Goal: Information Seeking & Learning: Learn about a topic

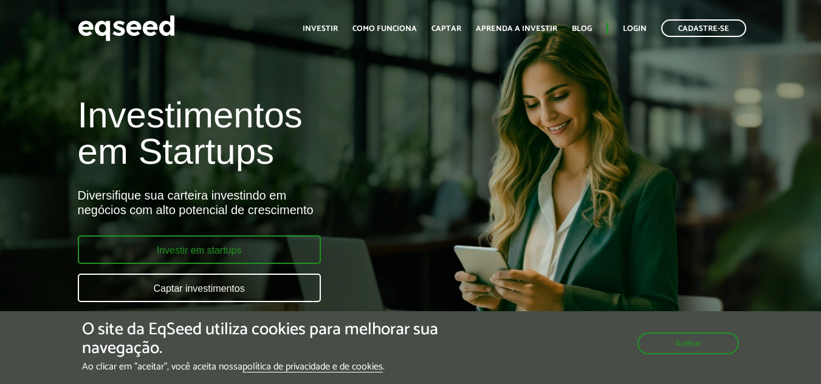
drag, startPoint x: 0, startPoint y: 0, endPoint x: 259, endPoint y: 250, distance: 360.0
click at [259, 250] on link "Investir em startups" at bounding box center [199, 250] width 243 height 29
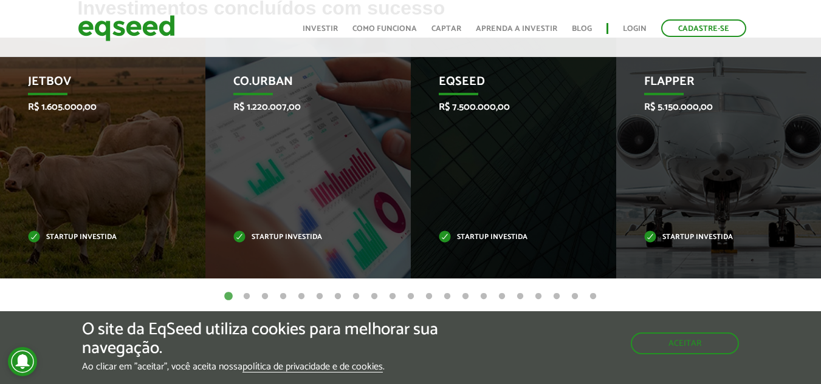
scroll to position [458, 0]
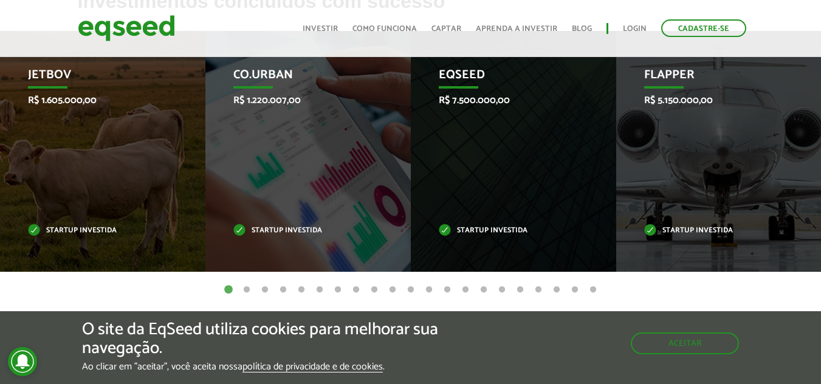
click at [515, 290] on button "17" at bounding box center [520, 290] width 12 height 12
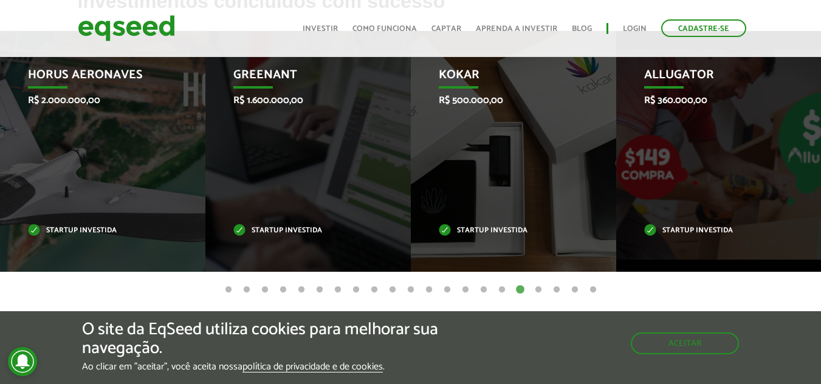
click at [589, 290] on button "21" at bounding box center [593, 290] width 12 height 12
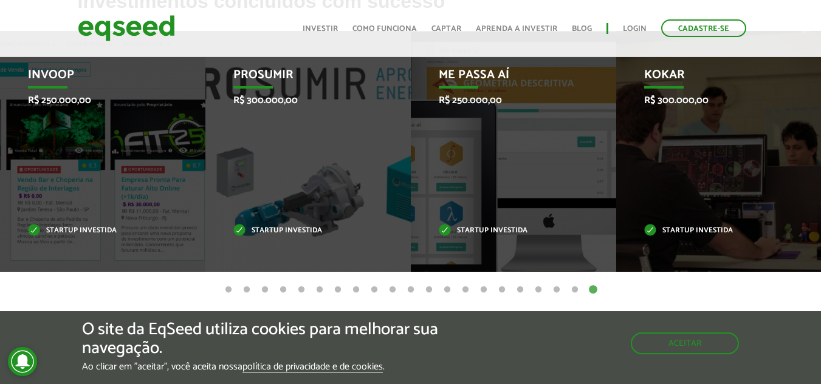
click at [558, 290] on button "19" at bounding box center [556, 290] width 12 height 12
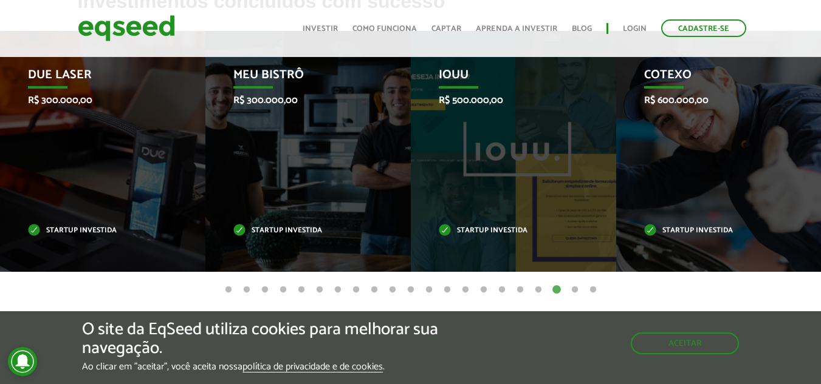
click at [486, 289] on button "15" at bounding box center [483, 290] width 12 height 12
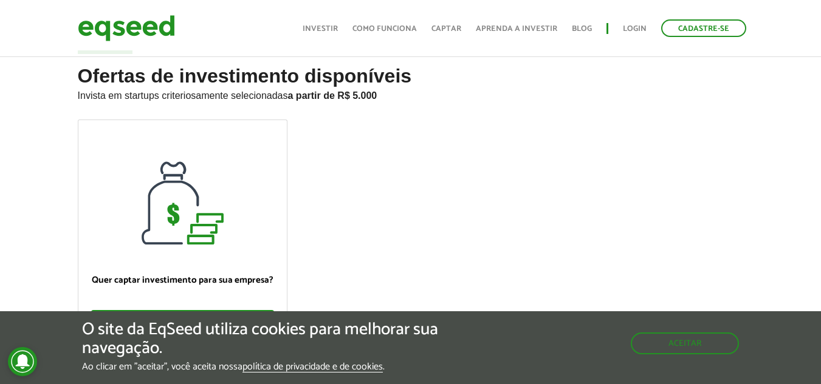
scroll to position [0, 0]
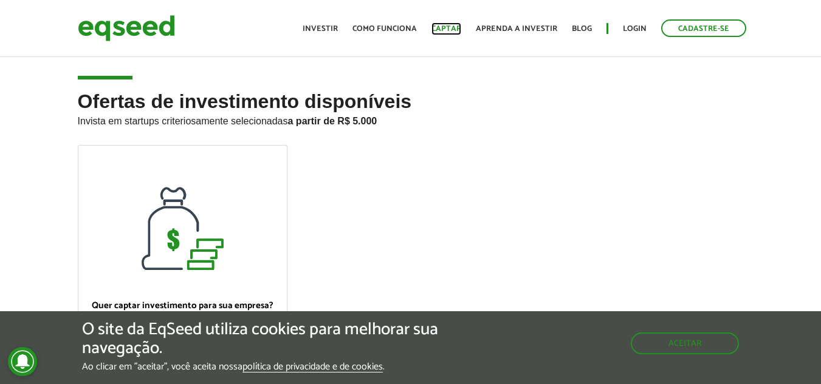
click at [459, 27] on link "Captar" at bounding box center [446, 29] width 30 height 8
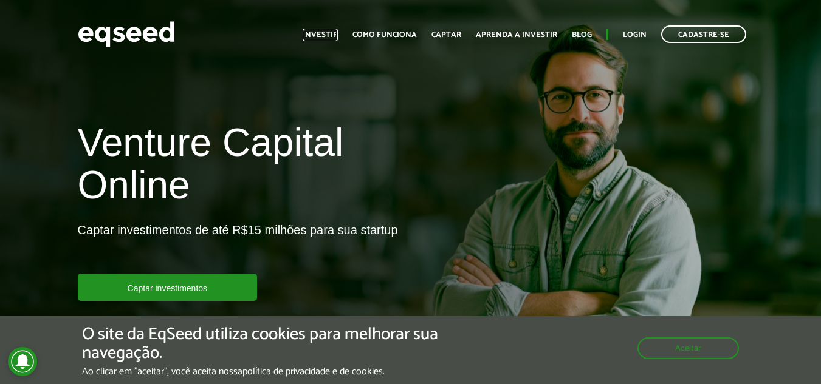
click at [333, 31] on link "Investir" at bounding box center [319, 35] width 35 height 8
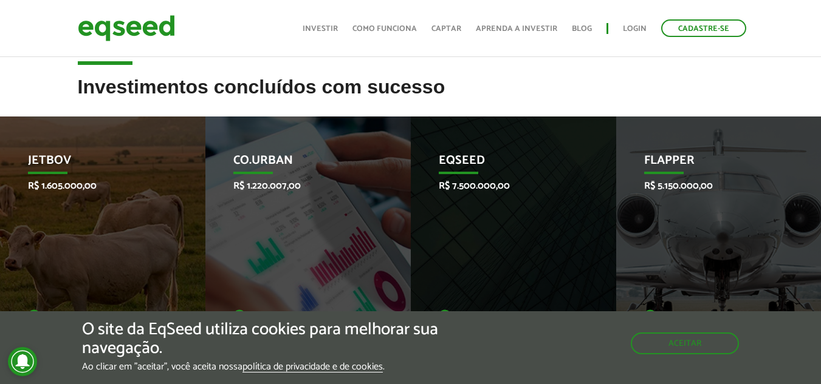
scroll to position [383, 0]
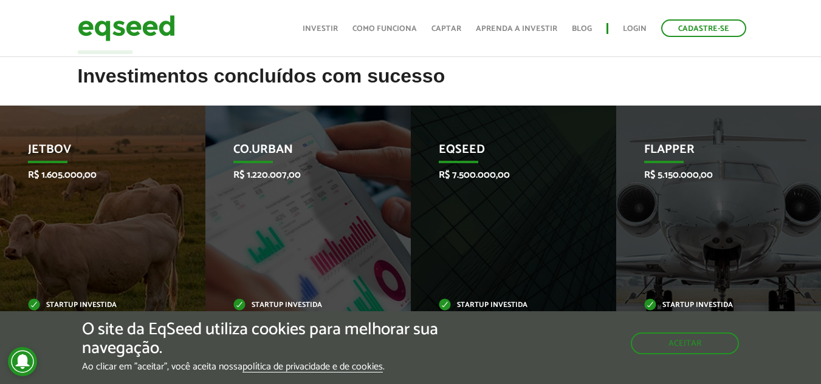
drag, startPoint x: 829, startPoint y: 83, endPoint x: 816, endPoint y: 186, distance: 104.7
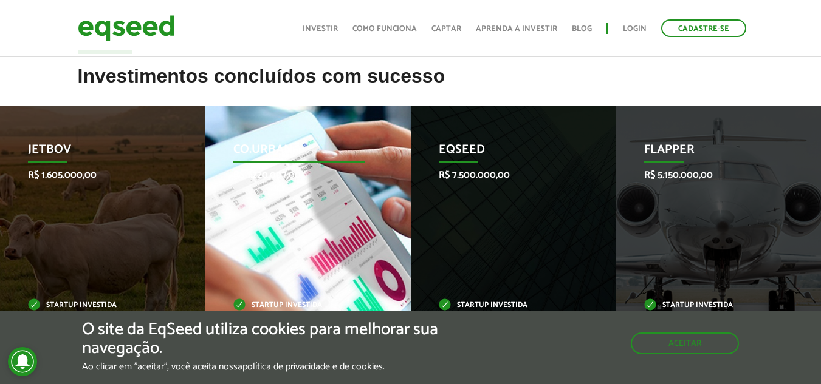
click at [358, 227] on div "Co.Urban R$ 1.220.007,00 Startup investida" at bounding box center [298, 226] width 187 height 241
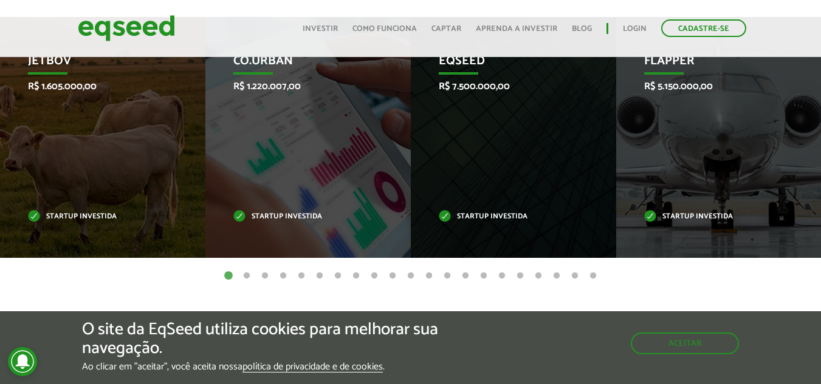
scroll to position [474, 0]
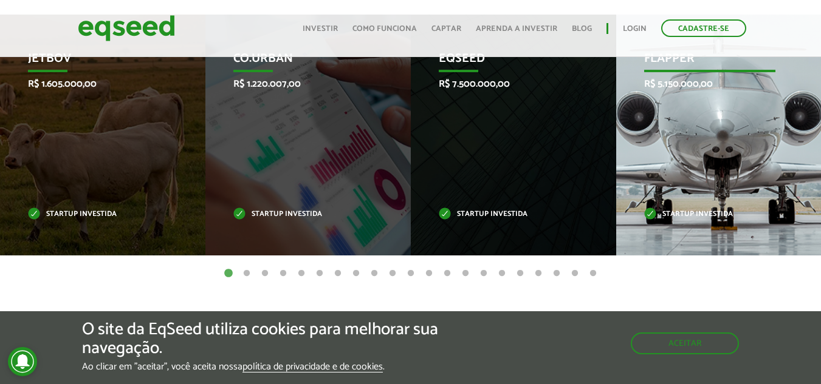
click at [706, 188] on div "Flapper R$ 5.150.000,00 Startup investida" at bounding box center [709, 135] width 187 height 241
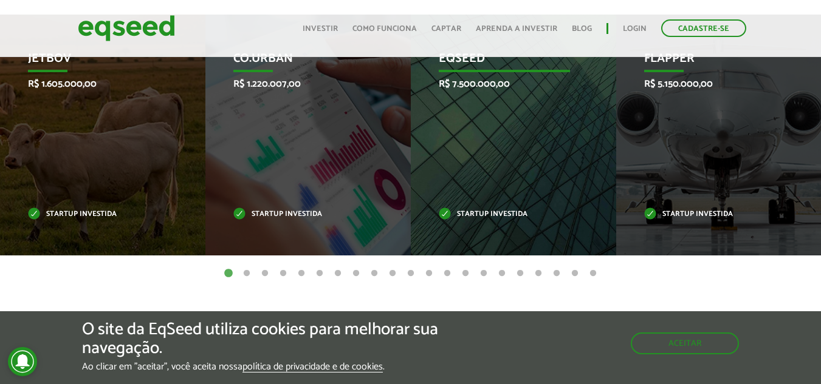
click at [486, 73] on div "EqSeed R$ 7.500.000,00 Startup investida" at bounding box center [504, 135] width 187 height 241
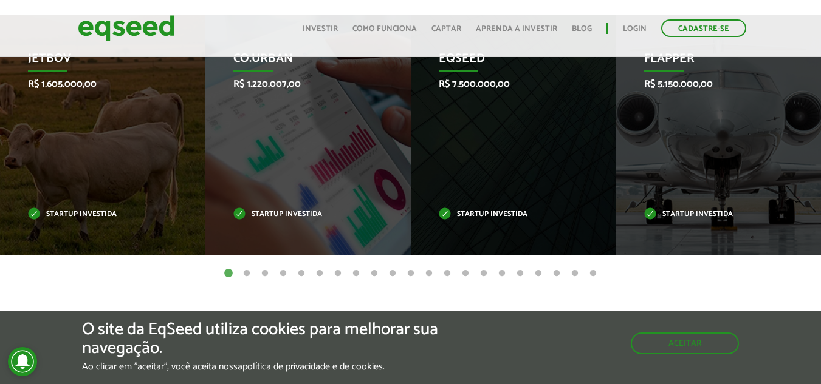
click at [580, 268] on button "20" at bounding box center [575, 274] width 12 height 12
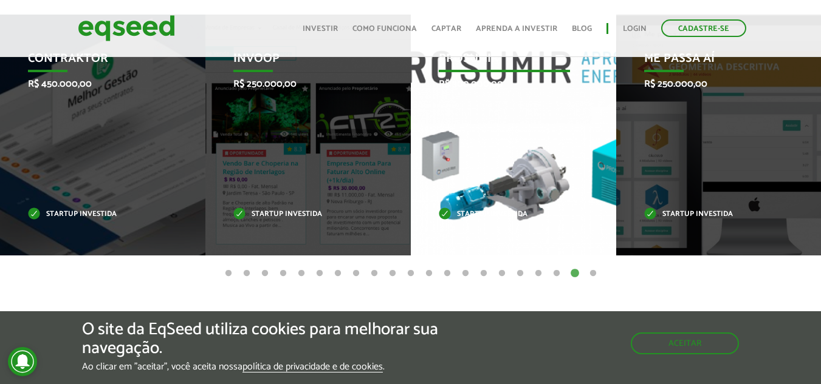
click at [473, 101] on div "Prosumir R$ 300.000,00 Startup investida" at bounding box center [504, 135] width 187 height 241
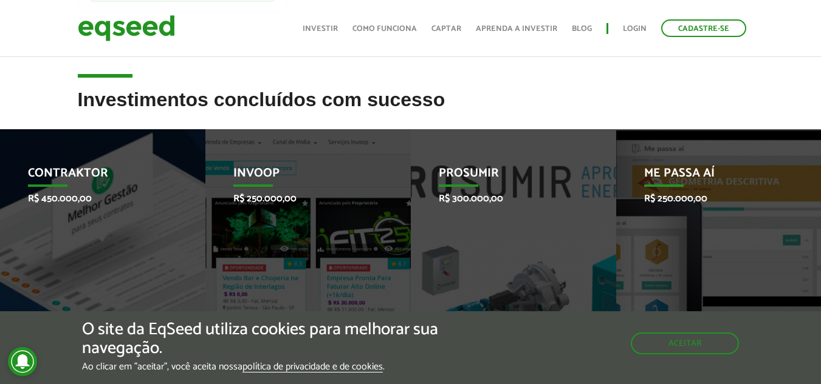
scroll to position [388, 0]
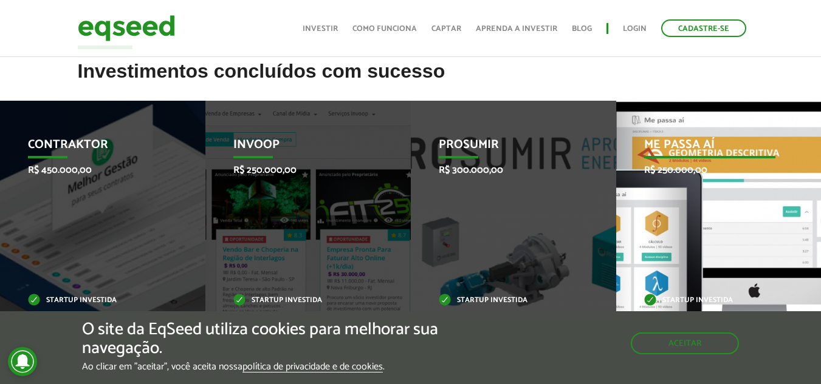
click at [758, 168] on p "R$ 250.000,00" at bounding box center [709, 171] width 131 height 12
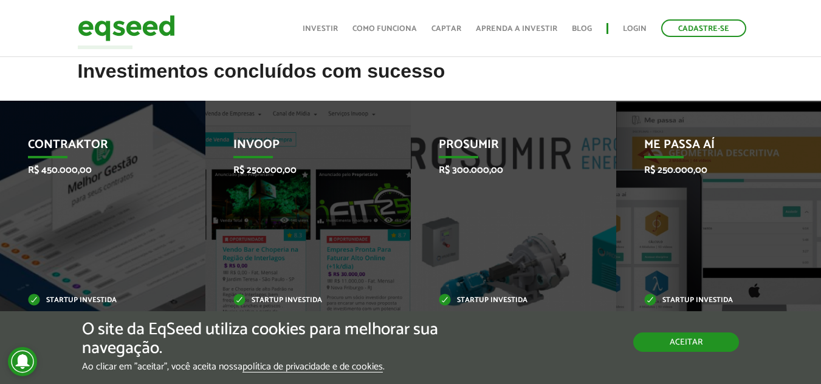
click at [680, 342] on button "Aceitar" at bounding box center [686, 342] width 106 height 19
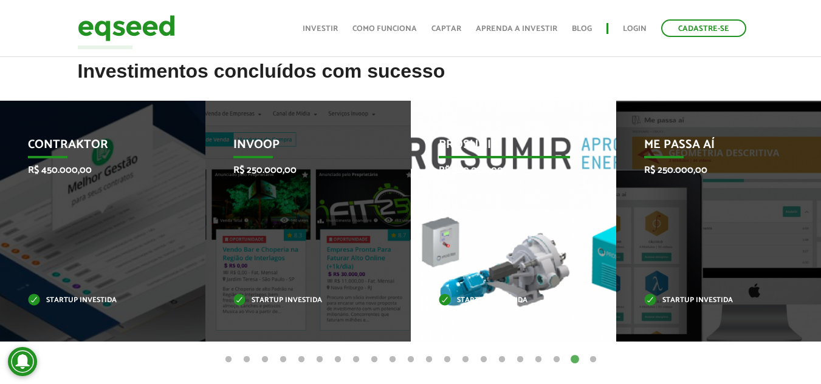
click at [474, 140] on p "Prosumir" at bounding box center [504, 148] width 131 height 21
drag, startPoint x: 474, startPoint y: 140, endPoint x: 503, endPoint y: 281, distance: 143.8
click at [503, 281] on div "Prosumir R$ 300.000,00 Startup investida" at bounding box center [504, 221] width 187 height 241
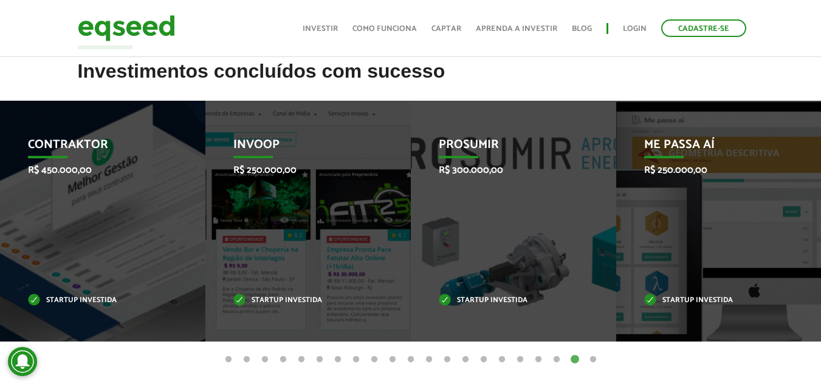
drag, startPoint x: 503, startPoint y: 281, endPoint x: 829, endPoint y: 195, distance: 337.4
drag, startPoint x: 829, startPoint y: 195, endPoint x: 414, endPoint y: 361, distance: 447.0
click at [414, 361] on button "11" at bounding box center [411, 360] width 12 height 12
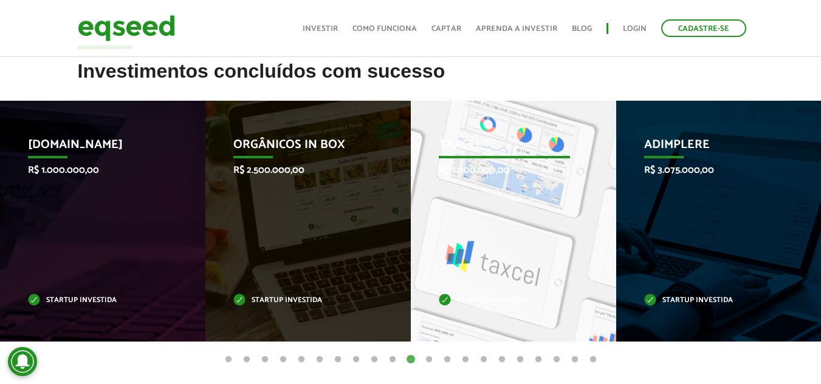
click at [453, 222] on div "Taxcel R$ 1.000.000,00 Startup investida" at bounding box center [504, 221] width 187 height 241
